Goal: Transaction & Acquisition: Download file/media

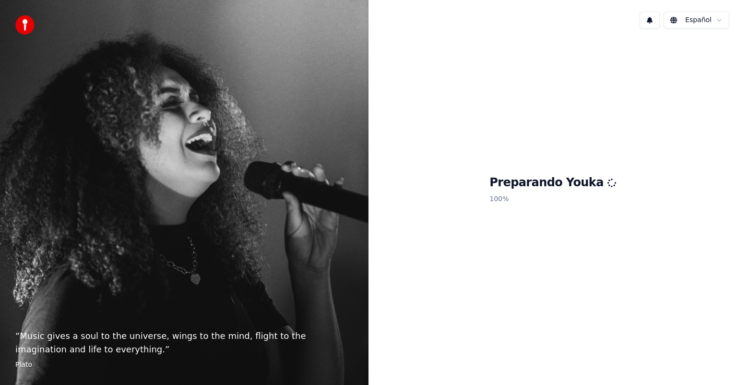
click at [80, 254] on div "“ Music gives a soul to the universe, wings to the mind, flight to the imaginat…" at bounding box center [184, 192] width 368 height 385
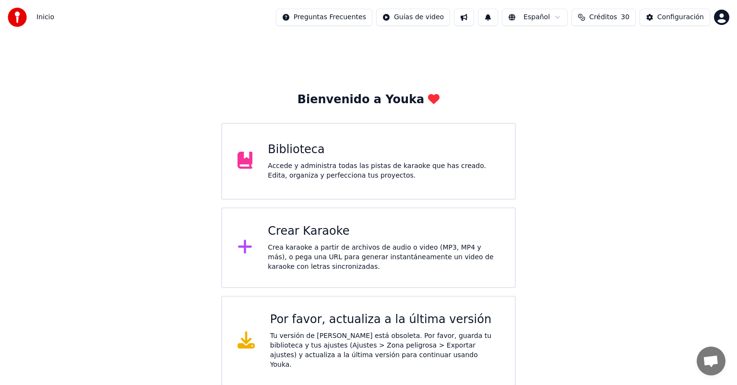
click at [437, 273] on div "Crear Karaoke Crea karaoke a partir de archivos de audio o video (MP3, MP4 y má…" at bounding box center [368, 247] width 294 height 81
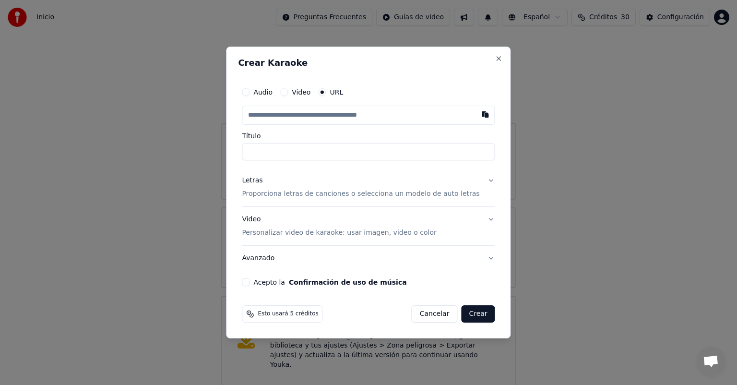
click at [425, 316] on button "Cancelar" at bounding box center [435, 313] width 46 height 17
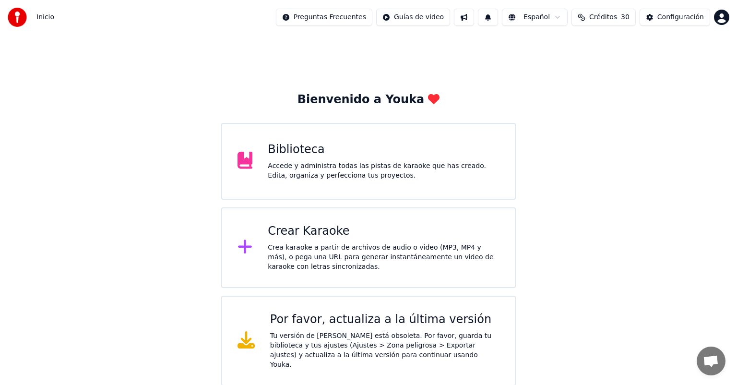
click at [342, 167] on div "Accede y administra todas las pistas de karaoke que has creado. Edita, organiza…" at bounding box center [384, 170] width 232 height 19
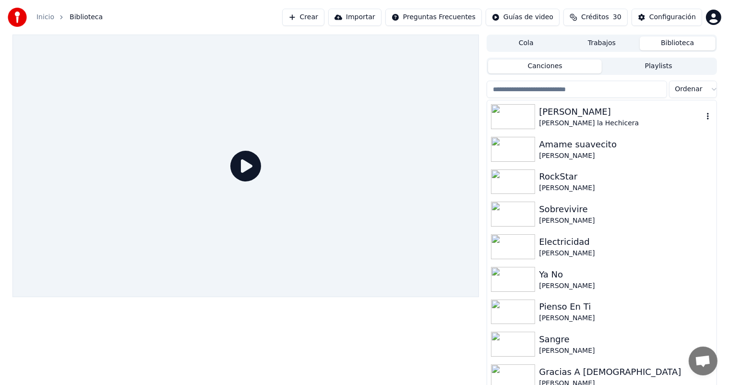
click at [581, 119] on div "[PERSON_NAME] la Hechicera" at bounding box center [621, 123] width 164 height 10
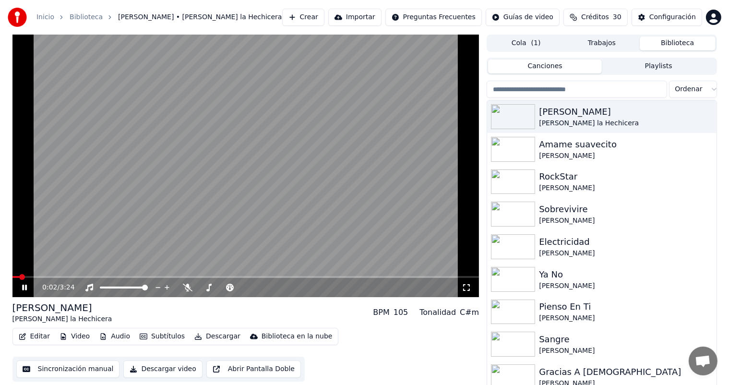
click at [200, 332] on button "Descargar" at bounding box center [217, 336] width 54 height 13
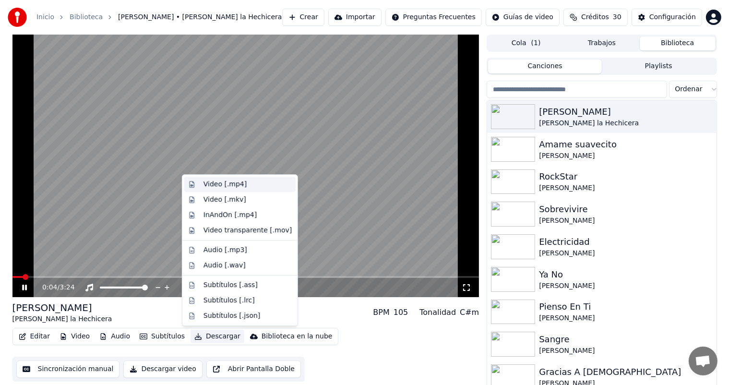
click at [226, 186] on div "Video [.mp4]" at bounding box center [224, 184] width 43 height 10
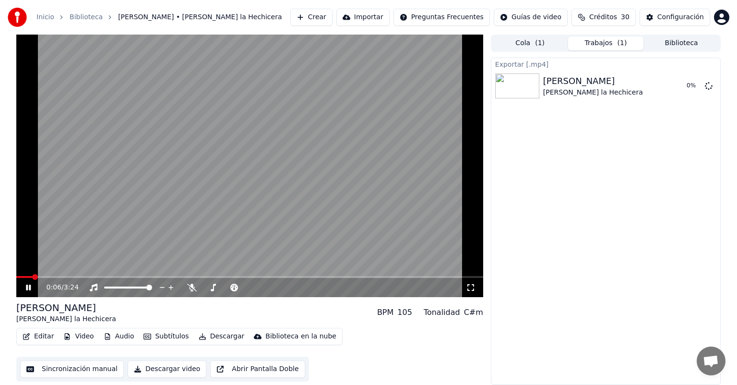
click at [26, 287] on icon at bounding box center [28, 287] width 5 height 6
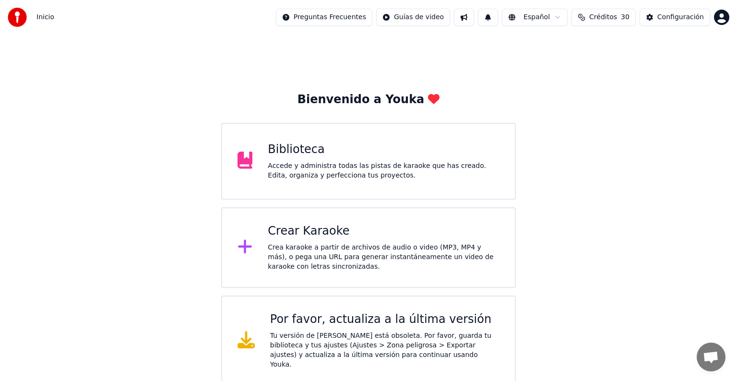
click at [302, 151] on div "Biblioteca" at bounding box center [384, 149] width 232 height 15
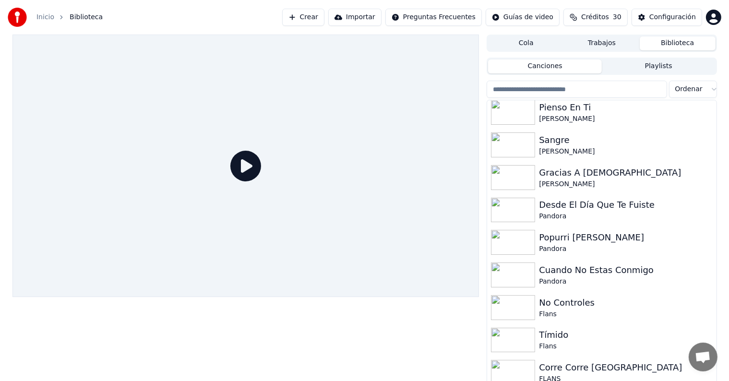
scroll to position [200, 0]
